Goal: Transaction & Acquisition: Purchase product/service

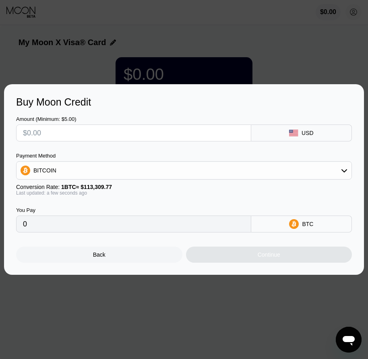
click at [99, 258] on div "Back" at bounding box center [99, 254] width 12 height 6
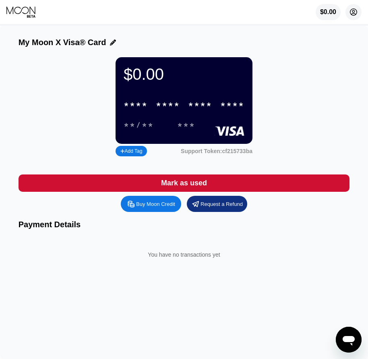
click at [353, 12] on icon at bounding box center [353, 12] width 4 height 4
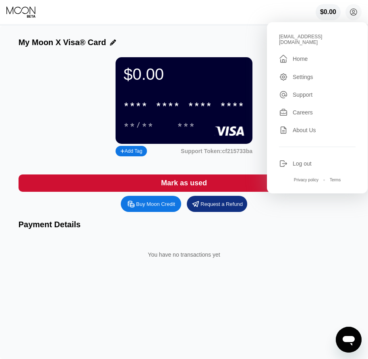
click at [315, 162] on div "Log out" at bounding box center [317, 163] width 76 height 9
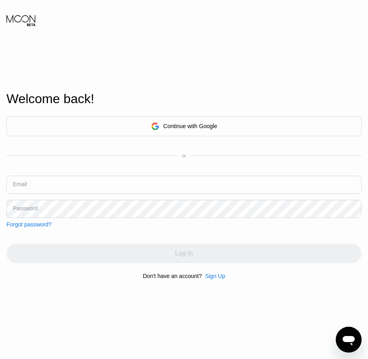
click at [212, 279] on div "Sign Up" at bounding box center [215, 276] width 20 height 6
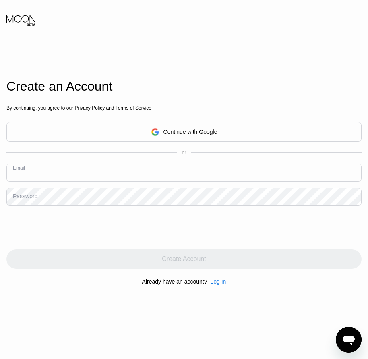
paste input "[EMAIL_ADDRESS][DOMAIN_NAME]"
type input "[EMAIL_ADDRESS][DOMAIN_NAME]"
click at [30, 199] on div "Password" at bounding box center [25, 196] width 25 height 6
click at [35, 194] on div "Password" at bounding box center [25, 196] width 25 height 6
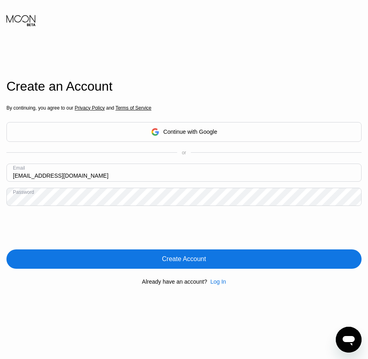
click at [192, 262] on div "Create Account" at bounding box center [184, 259] width 44 height 8
click at [217, 282] on div "Log In" at bounding box center [218, 281] width 16 height 6
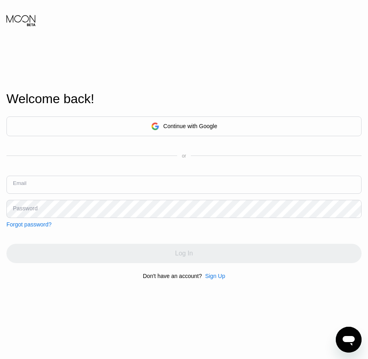
click at [31, 191] on input "text" at bounding box center [183, 185] width 355 height 18
paste input "1Alveolater!"
click at [53, 186] on input "1Alveolater!" at bounding box center [183, 185] width 355 height 18
type input "1"
click at [30, 190] on input "text" at bounding box center [183, 185] width 355 height 18
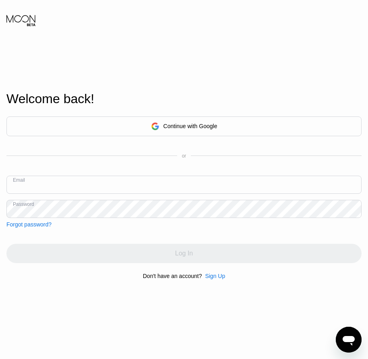
paste input "[EMAIL_ADDRESS][DOMAIN_NAME]"
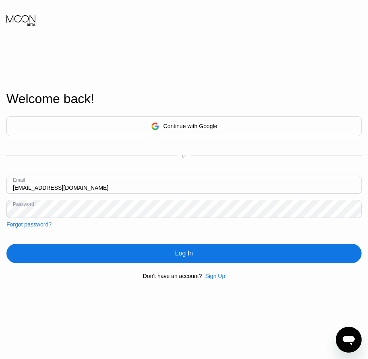
type input "[EMAIL_ADDRESS][DOMAIN_NAME]"
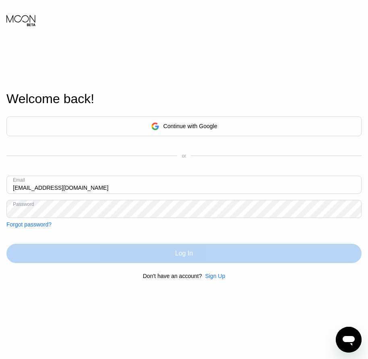
click at [143, 250] on div "Log In" at bounding box center [183, 253] width 355 height 19
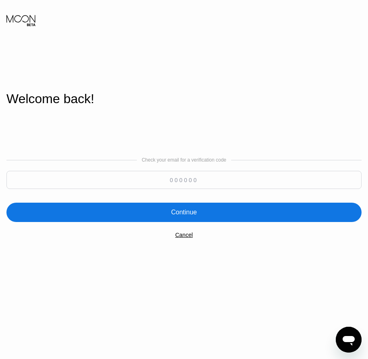
click at [56, 178] on input at bounding box center [183, 180] width 355 height 18
type input "210198"
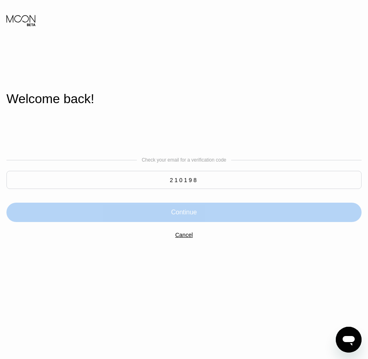
click at [196, 216] on div "Continue" at bounding box center [184, 212] width 26 height 8
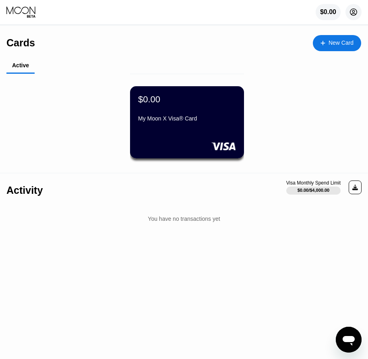
click at [352, 16] on icon at bounding box center [353, 12] width 7 height 7
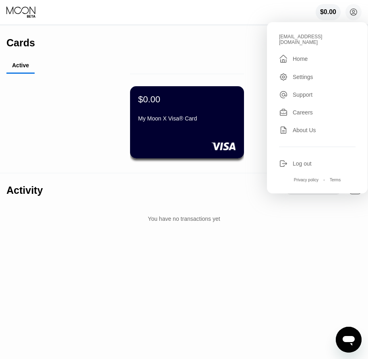
click at [192, 125] on div "My Moon X Visa® Card" at bounding box center [187, 120] width 98 height 10
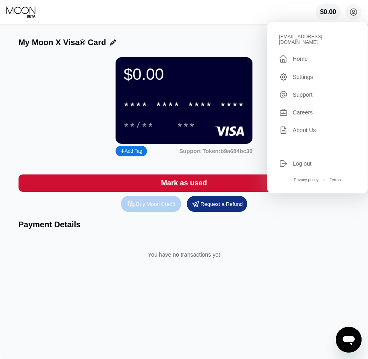
click at [168, 207] on div "Buy Moon Credit" at bounding box center [155, 203] width 39 height 7
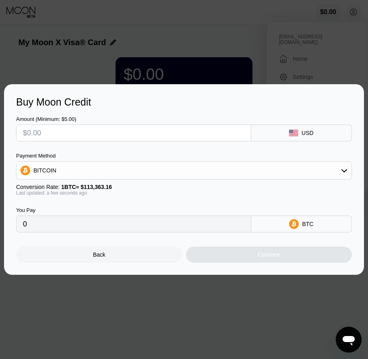
click at [26, 134] on input "text" at bounding box center [133, 133] width 221 height 16
type input "$1"
type input "0.00000883"
type input "$12"
type input "0.00010586"
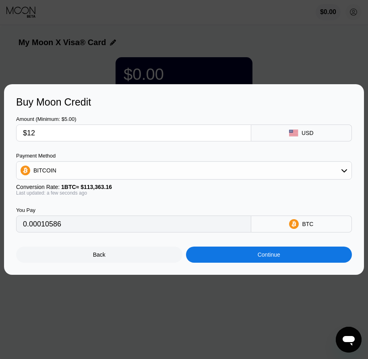
type input "$12"
click at [164, 171] on div "BITCOIN" at bounding box center [184, 170] width 335 height 16
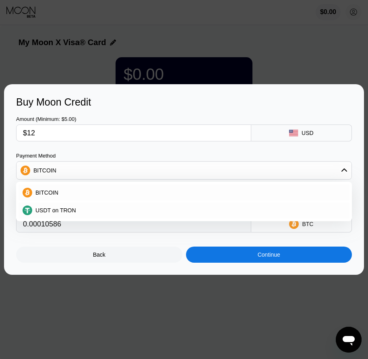
click at [50, 210] on span "USDT on TRON" at bounding box center [55, 210] width 41 height 6
type input "12.12"
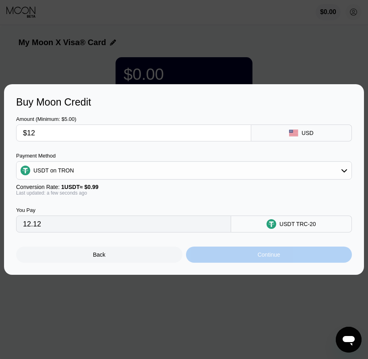
click at [274, 258] on div "Continue" at bounding box center [269, 254] width 23 height 6
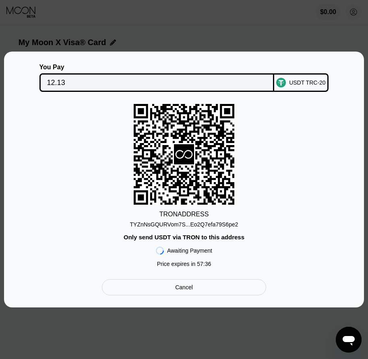
drag, startPoint x: 35, startPoint y: 130, endPoint x: 39, endPoint y: 137, distance: 7.2
click at [35, 131] on div "TRON ADDRESS TYZnNsGQURVom7S...Eo2Q7efa79S6pe2 Only send USDT via TRON to this …" at bounding box center [184, 187] width 336 height 167
click at [155, 219] on div "TYZnNsGQURVom7S...Eo2Q7efa79S6pe2" at bounding box center [184, 223] width 108 height 10
click at [59, 169] on div "TRON ADDRESS TYZnNsGQURVom7S...Eo2Q7efa79S6pe2 Only send USDT via TRON to this …" at bounding box center [184, 187] width 336 height 167
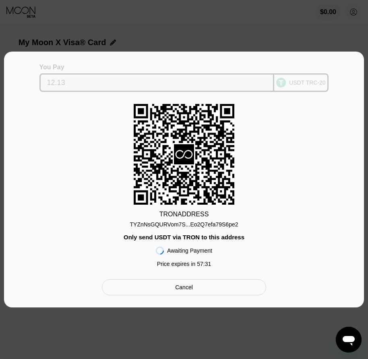
click at [67, 81] on input "12.13" at bounding box center [157, 82] width 220 height 16
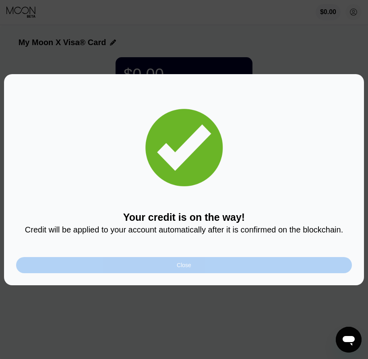
click at [196, 265] on div "Close" at bounding box center [184, 265] width 336 height 16
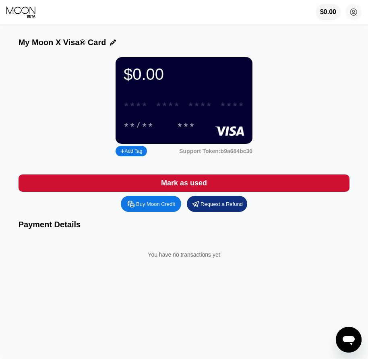
click at [192, 105] on div "* * * *" at bounding box center [200, 104] width 24 height 9
click at [189, 102] on div "* * * * * * * * * * * * 5578" at bounding box center [184, 104] width 130 height 17
drag, startPoint x: 30, startPoint y: 224, endPoint x: 89, endPoint y: 189, distance: 68.4
click at [30, 224] on div "Buy Moon Credit Request a Refund Payment Details You have no transactions yet" at bounding box center [184, 236] width 331 height 80
click at [140, 130] on div "07/28" at bounding box center [139, 125] width 30 height 9
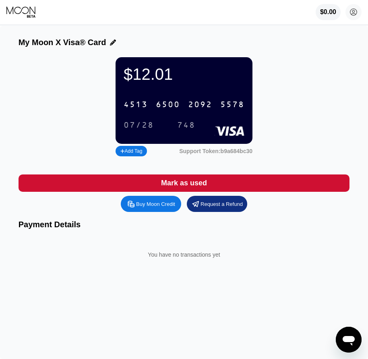
click at [191, 128] on div "748" at bounding box center [186, 125] width 18 height 9
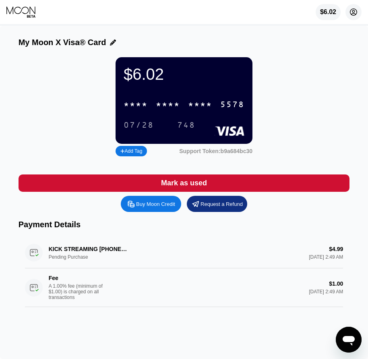
click at [356, 14] on icon at bounding box center [353, 12] width 16 height 16
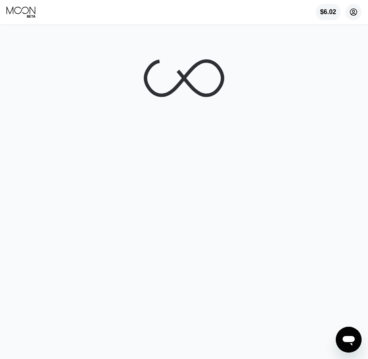
click at [351, 13] on circle at bounding box center [353, 12] width 16 height 16
